Goal: Navigation & Orientation: Find specific page/section

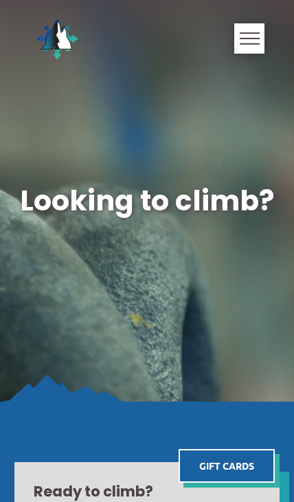
click at [238, 51] on div "Toggle Off Canvas Content" at bounding box center [249, 38] width 30 height 30
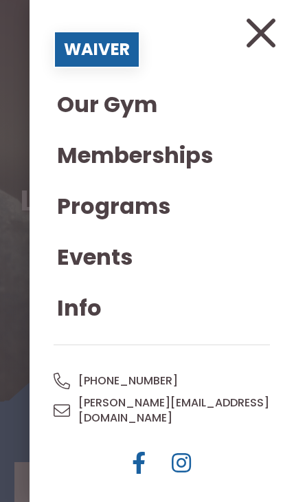
click at [244, 42] on span "Close Off Canvas Content" at bounding box center [261, 32] width 66 height 33
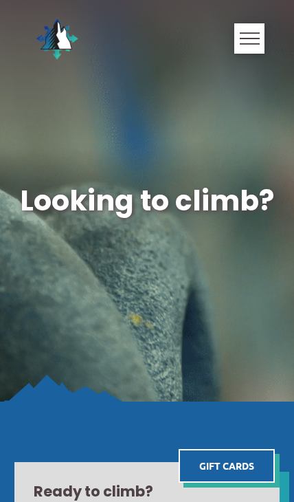
click at [246, 37] on span "Toggle Off Canvas Content" at bounding box center [250, 38] width 20 height 12
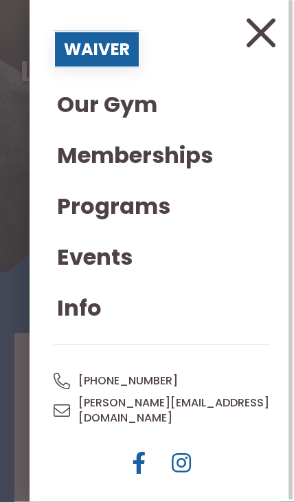
scroll to position [130, 0]
click at [137, 109] on span "Our Gym" at bounding box center [107, 104] width 100 height 22
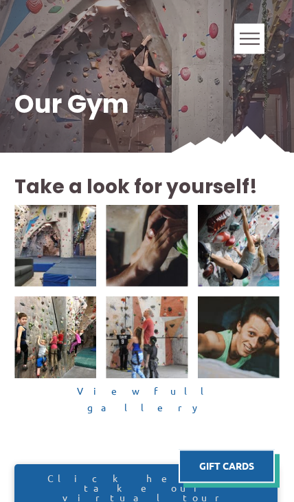
scroll to position [140, 0]
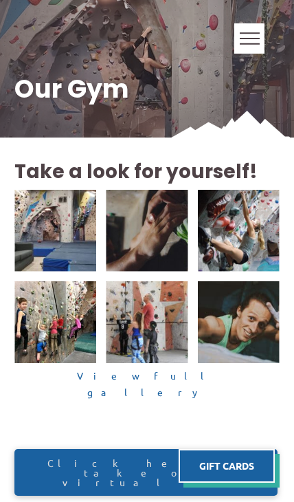
click at [60, 221] on img at bounding box center [55, 231] width 82 height 82
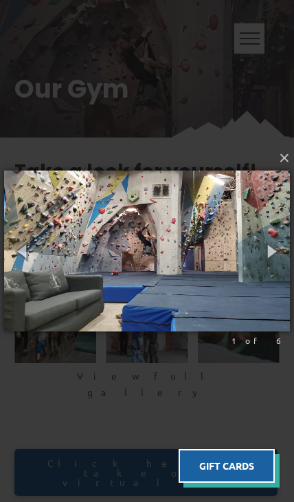
click at [166, 280] on img at bounding box center [147, 251] width 286 height 216
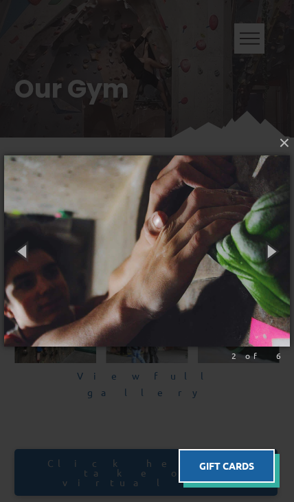
click at [25, 249] on button "button" at bounding box center [23, 251] width 47 height 57
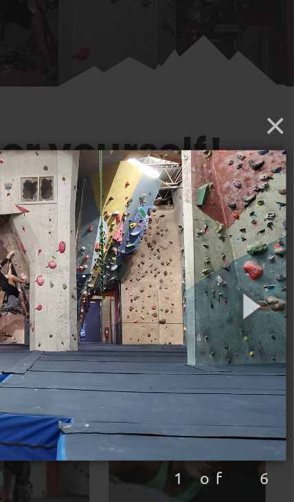
click at [248, 223] on button "button" at bounding box center [271, 251] width 47 height 57
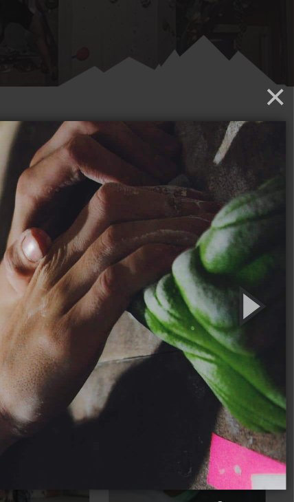
click at [248, 223] on button "button" at bounding box center [271, 251] width 47 height 57
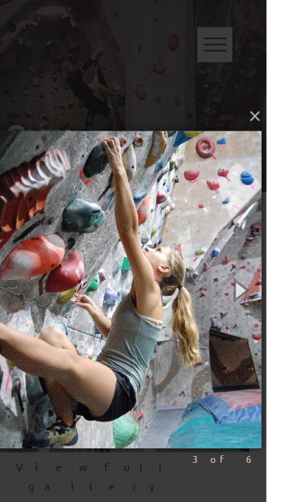
scroll to position [105, 0]
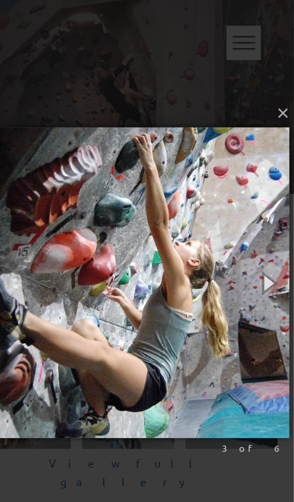
click at [248, 256] on button "button" at bounding box center [271, 251] width 47 height 57
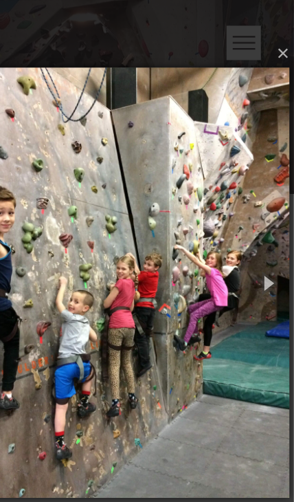
click at [248, 251] on button "button" at bounding box center [271, 251] width 47 height 57
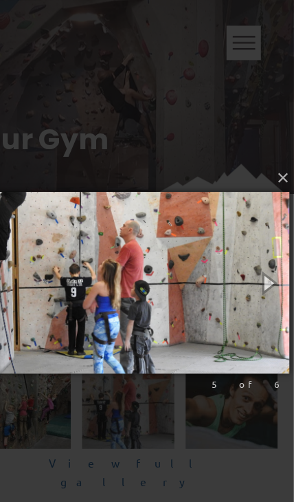
click at [248, 251] on button "button" at bounding box center [271, 251] width 47 height 57
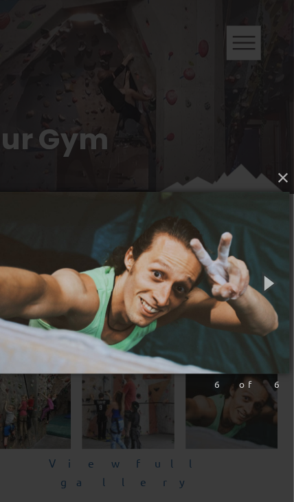
click at [248, 254] on button "button" at bounding box center [271, 251] width 47 height 57
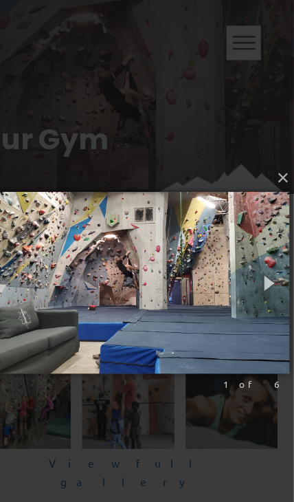
click at [248, 247] on button "button" at bounding box center [271, 251] width 47 height 57
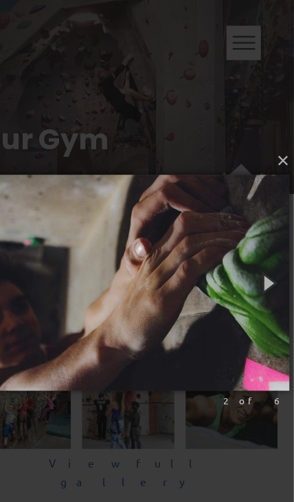
click at [245, 142] on button "×" at bounding box center [151, 143] width 286 height 30
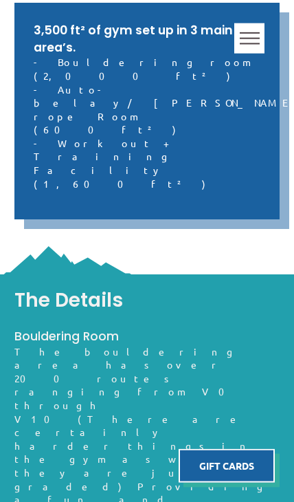
scroll to position [811, 0]
